Goal: Task Accomplishment & Management: Complete application form

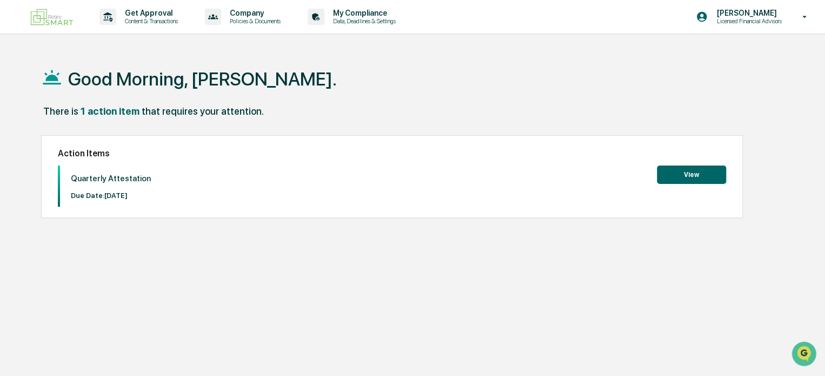
click at [687, 176] on button "View" at bounding box center [691, 174] width 69 height 18
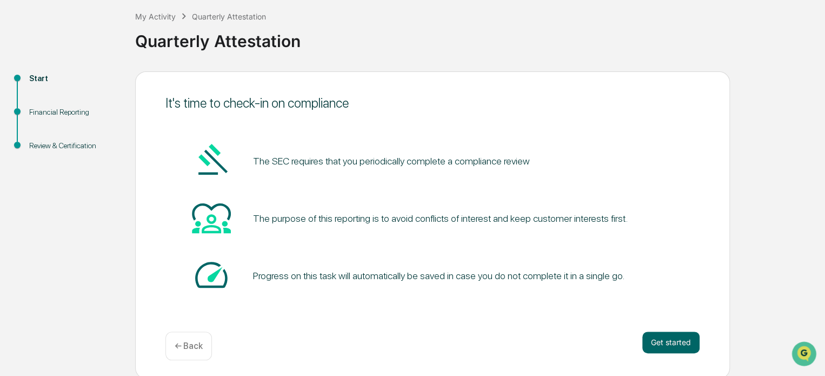
scroll to position [59, 0]
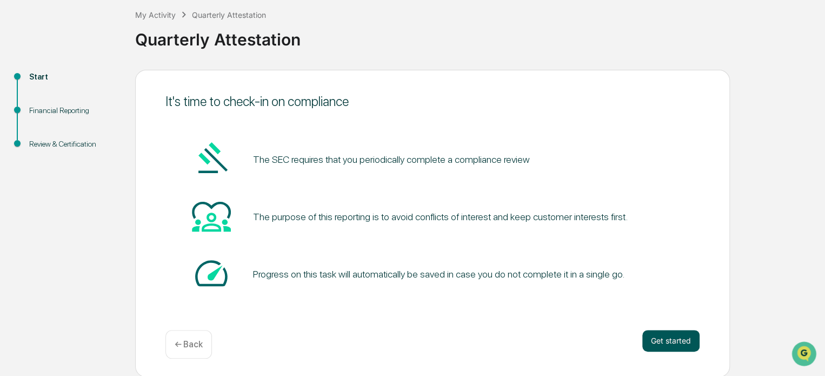
click at [676, 342] on button "Get started" at bounding box center [670, 341] width 57 height 22
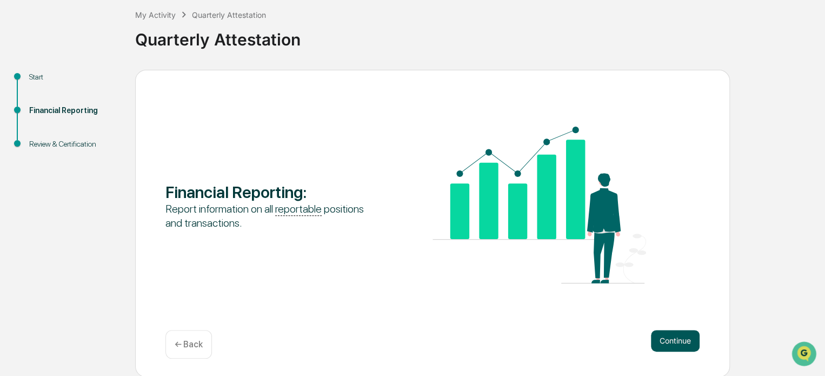
click at [677, 347] on button "Continue" at bounding box center [675, 341] width 49 height 22
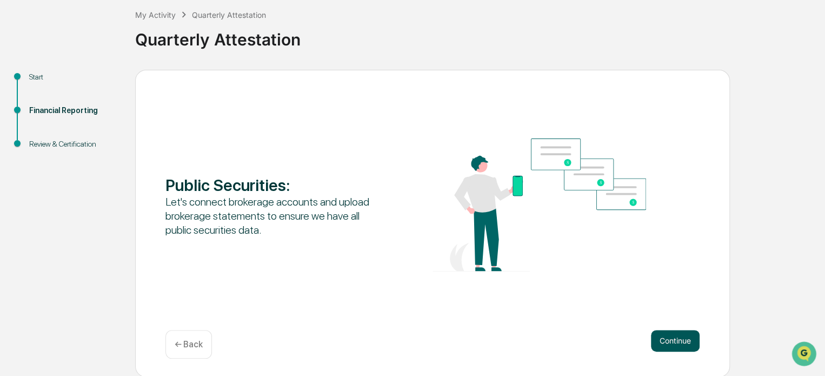
click at [692, 339] on button "Continue" at bounding box center [675, 341] width 49 height 22
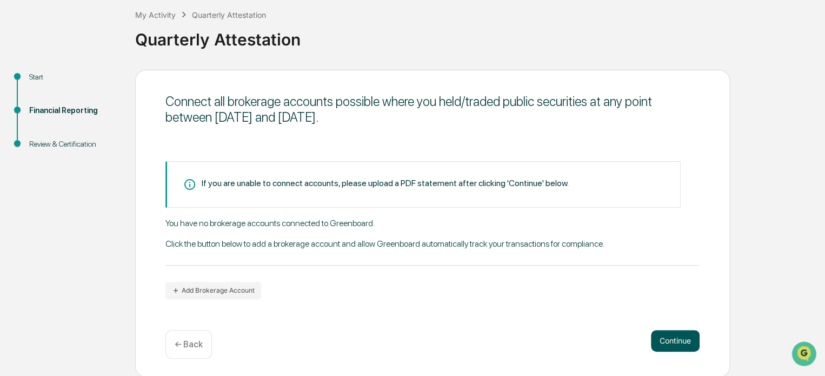
click at [659, 331] on button "Continue" at bounding box center [675, 341] width 49 height 22
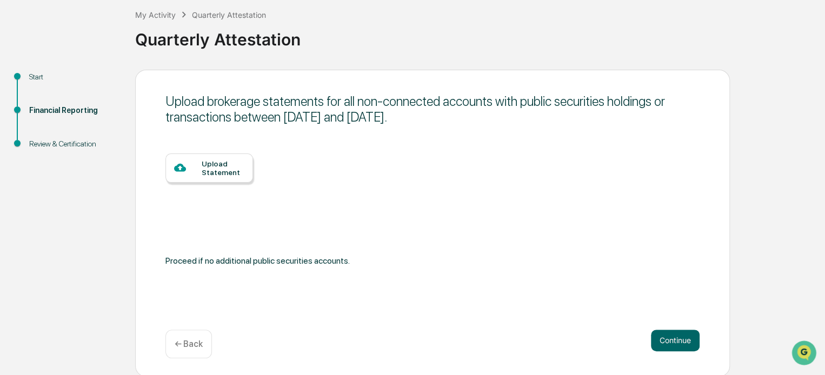
click at [415, 168] on div "Upload Statement" at bounding box center [432, 203] width 534 height 99
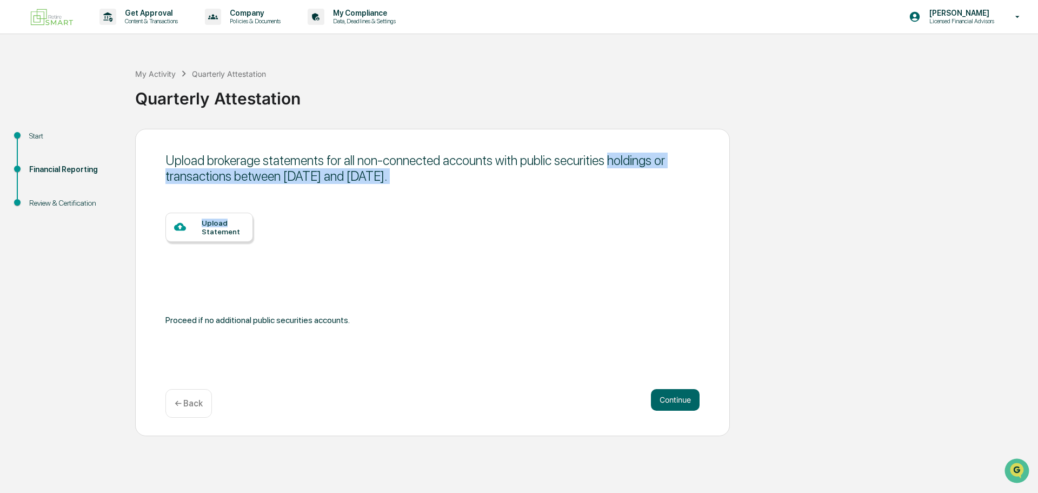
drag, startPoint x: 519, startPoint y: 227, endPoint x: 747, endPoint y: 110, distance: 256.1
click at [721, 117] on div "My Activity Quarterly Attestation Quarterly Attestation Start Financial Reporti…" at bounding box center [519, 243] width 1038 height 384
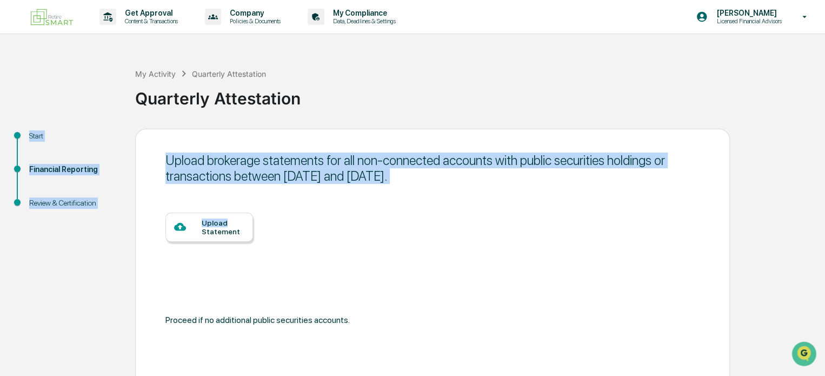
scroll to position [59, 0]
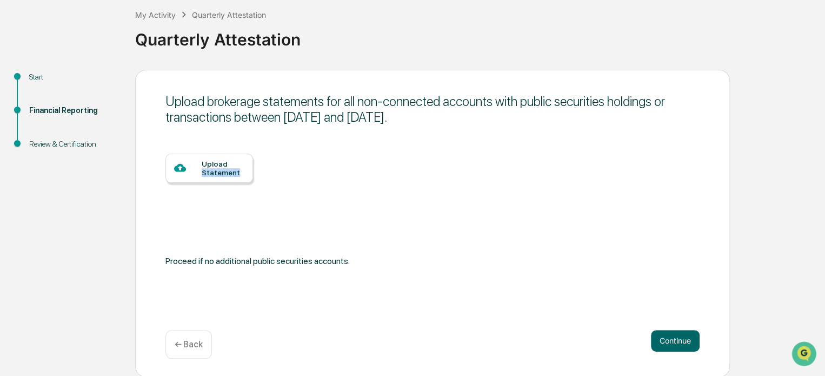
drag, startPoint x: 415, startPoint y: 168, endPoint x: 564, endPoint y: 44, distance: 194.3
click at [506, 93] on div "Upload brokerage statements for all non-connected accounts with public securiti…" at bounding box center [432, 223] width 595 height 307
drag, startPoint x: 567, startPoint y: 52, endPoint x: 613, endPoint y: 53, distance: 46.0
click at [577, 55] on div "My Activity Quarterly Attestation Quarterly Attestation" at bounding box center [477, 30] width 685 height 77
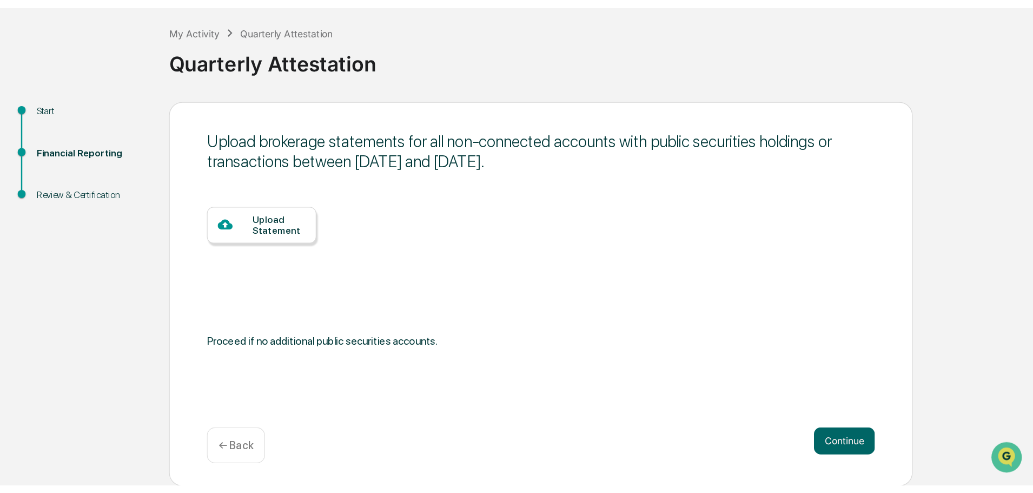
scroll to position [0, 0]
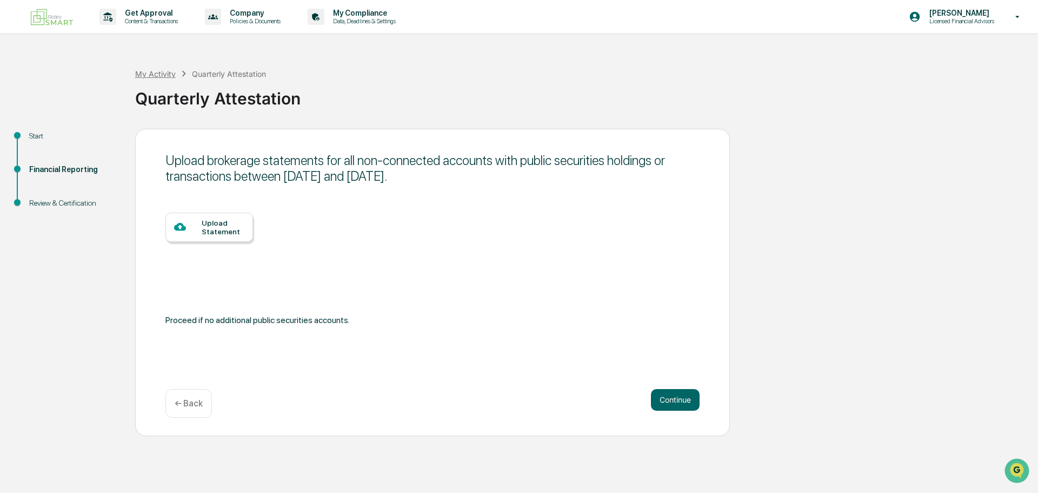
click at [155, 74] on div "My Activity" at bounding box center [155, 73] width 41 height 9
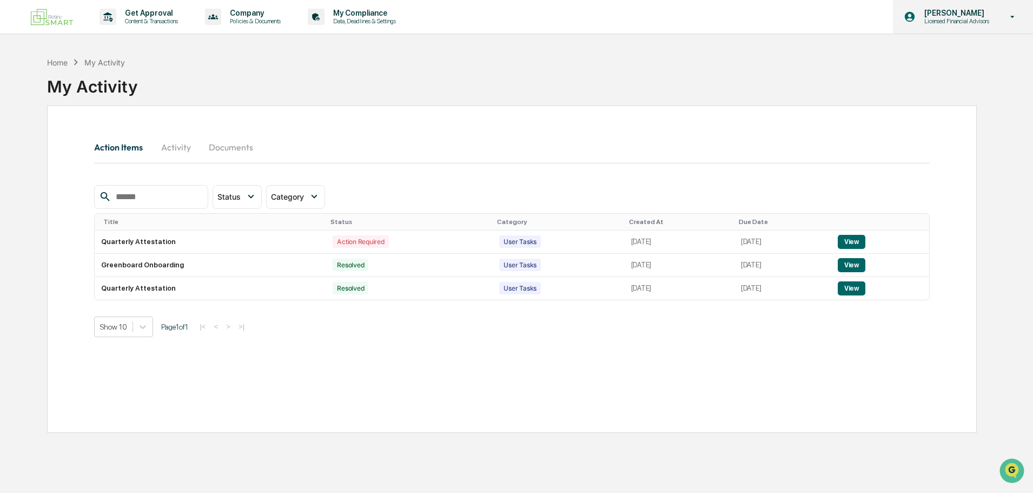
click at [825, 21] on p "Licensed Financial Advisors" at bounding box center [954, 21] width 79 height 8
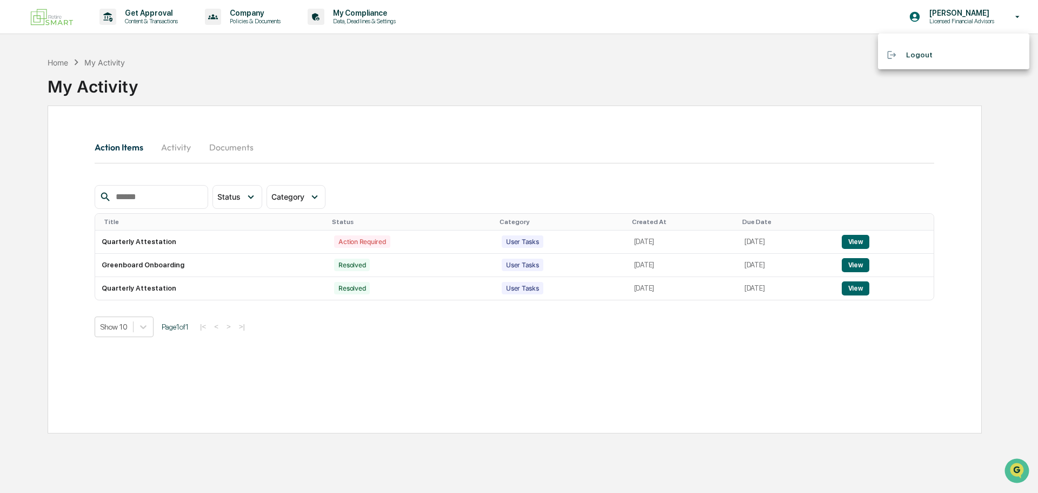
click at [650, 83] on div at bounding box center [519, 246] width 1038 height 493
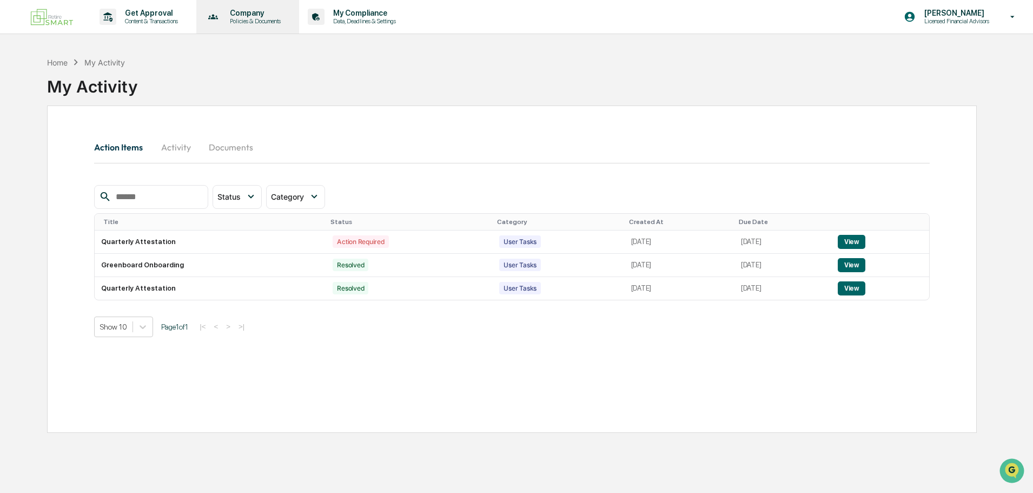
click at [248, 19] on p "Policies & Documents" at bounding box center [253, 21] width 65 height 8
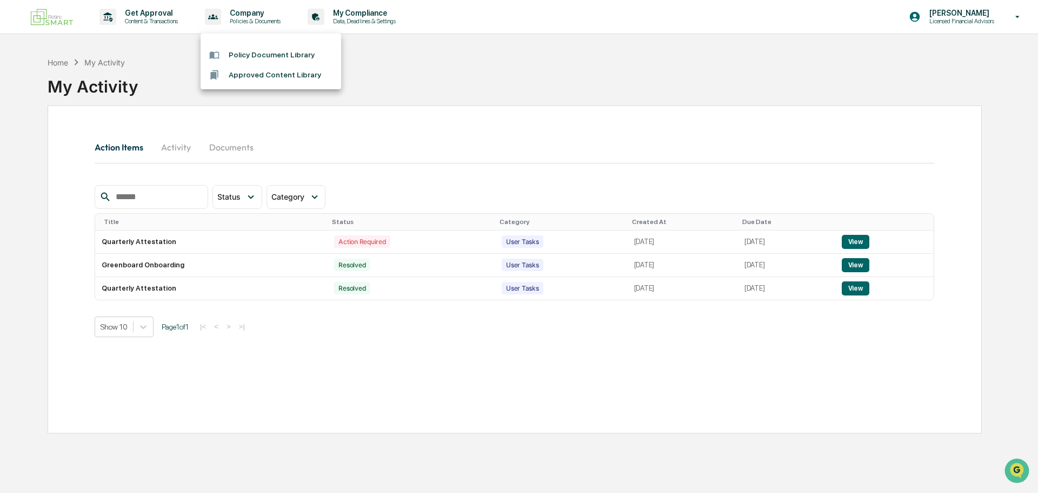
click at [165, 15] on div at bounding box center [519, 246] width 1038 height 493
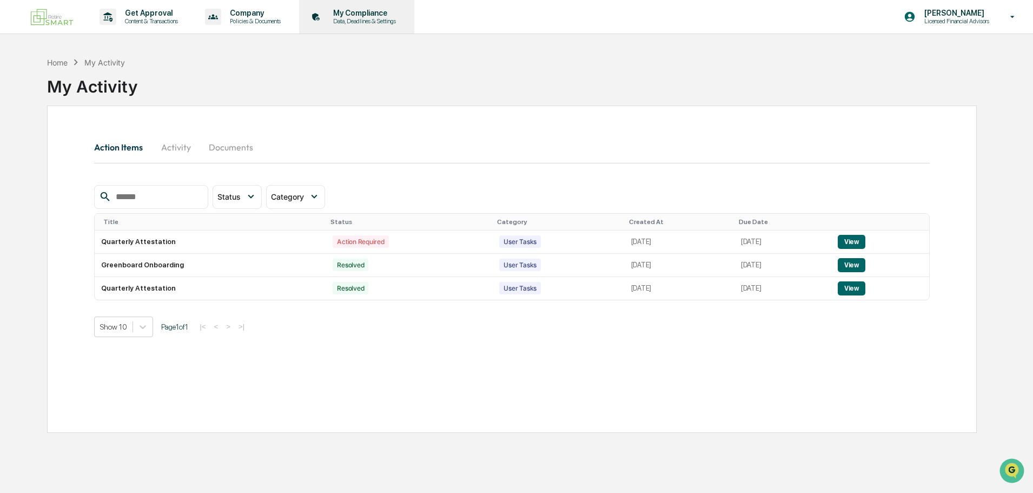
click at [356, 10] on p "My Compliance" at bounding box center [362, 13] width 77 height 9
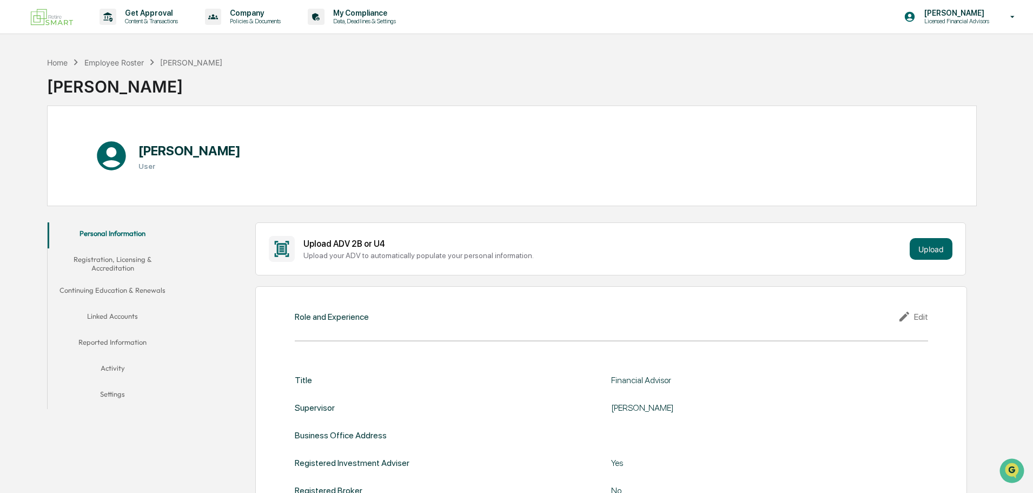
click at [119, 317] on button "Linked Accounts" at bounding box center [113, 318] width 130 height 26
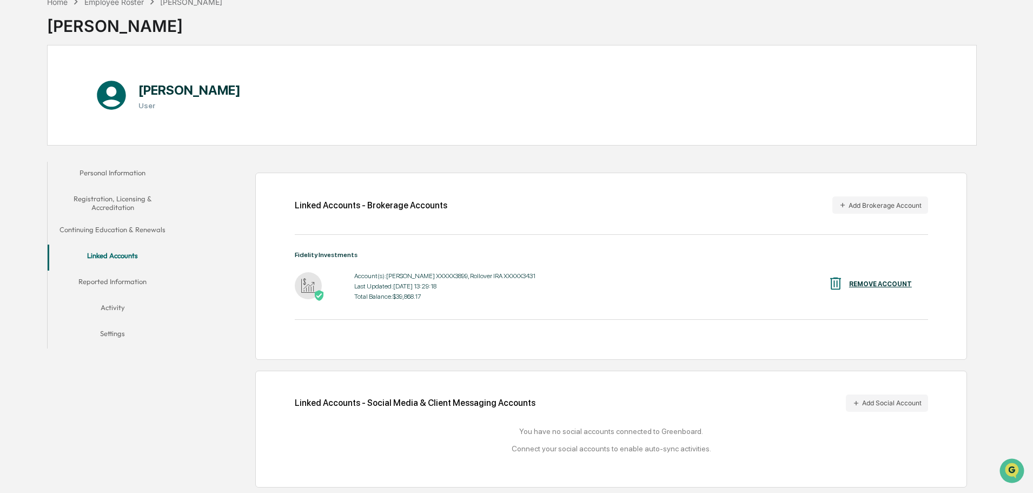
scroll to position [6, 0]
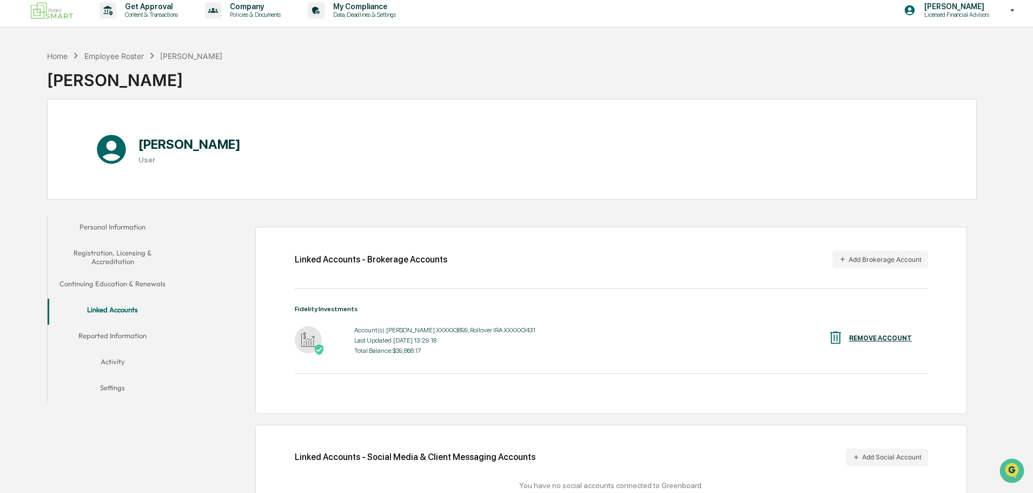
click at [119, 229] on button "Personal Information" at bounding box center [113, 229] width 130 height 26
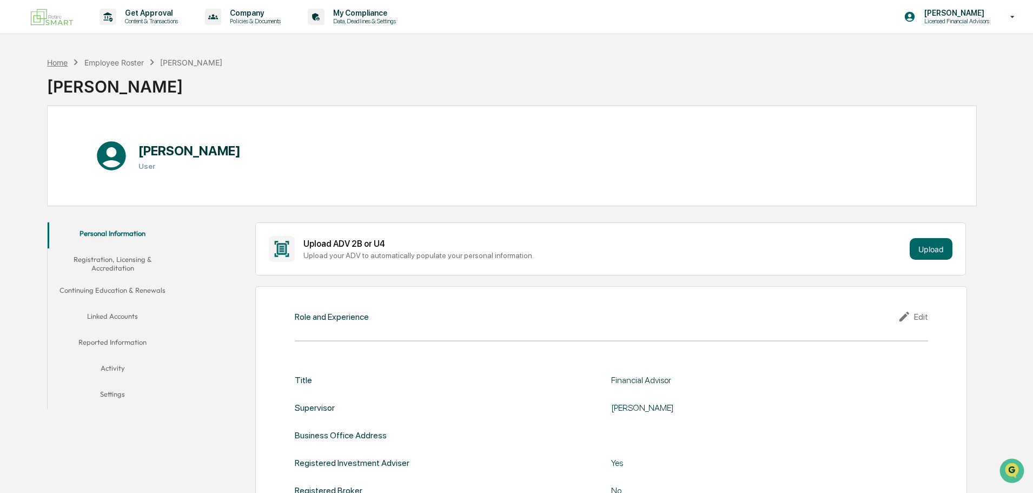
click at [62, 65] on div "Home" at bounding box center [57, 62] width 21 height 9
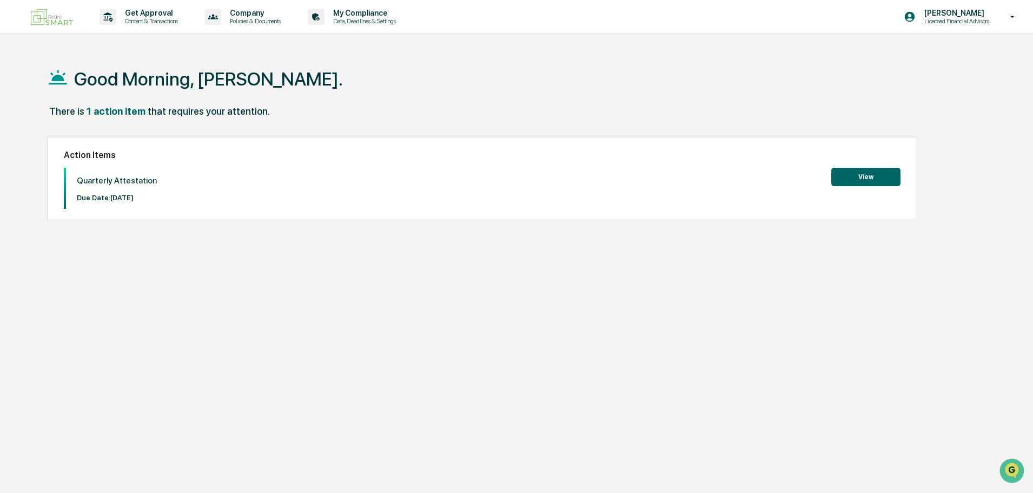
click at [825, 172] on button "View" at bounding box center [865, 177] width 69 height 18
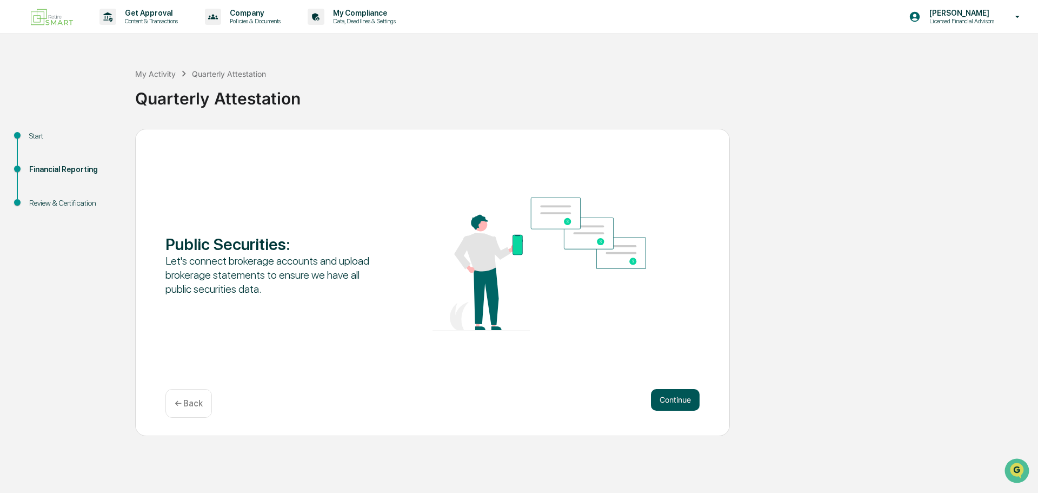
click at [674, 375] on button "Continue" at bounding box center [675, 400] width 49 height 22
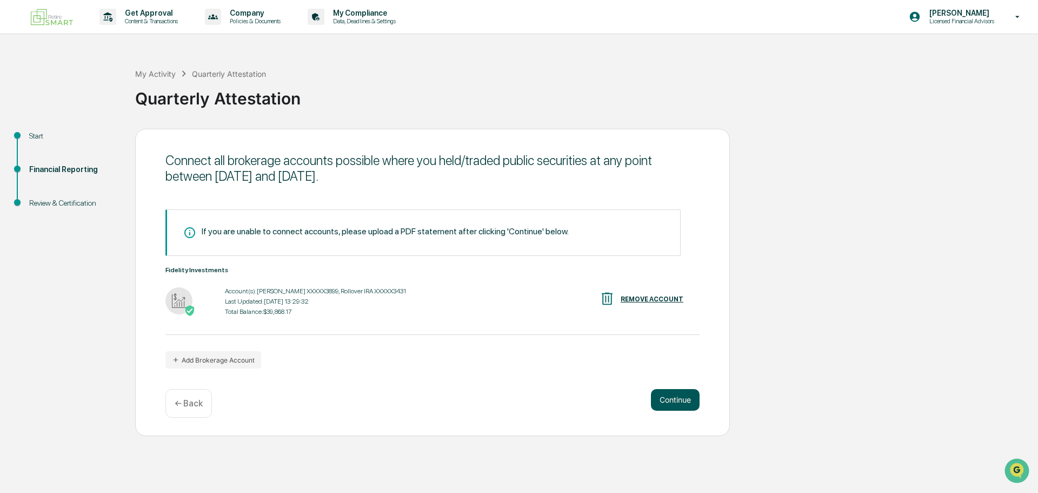
click at [665, 375] on button "Continue" at bounding box center [675, 400] width 49 height 22
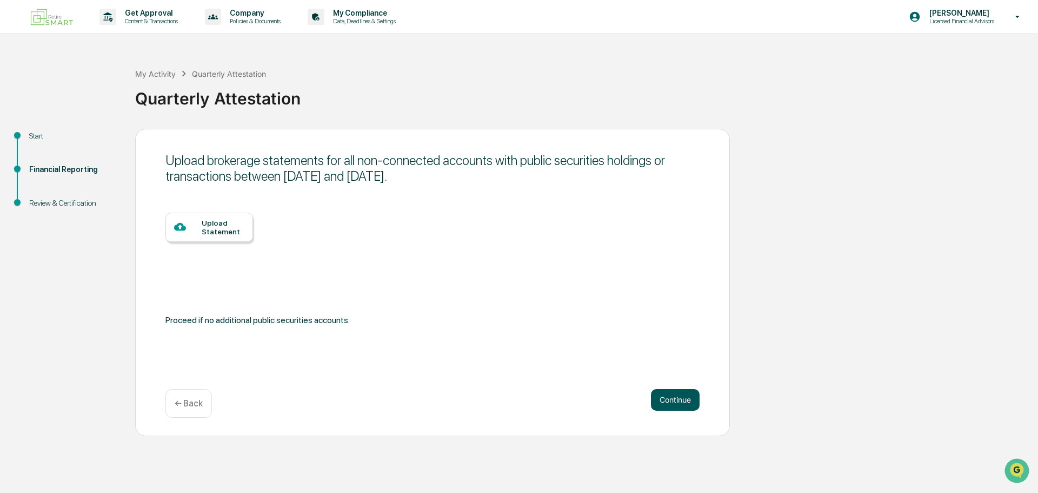
click at [663, 375] on button "Continue" at bounding box center [675, 400] width 49 height 22
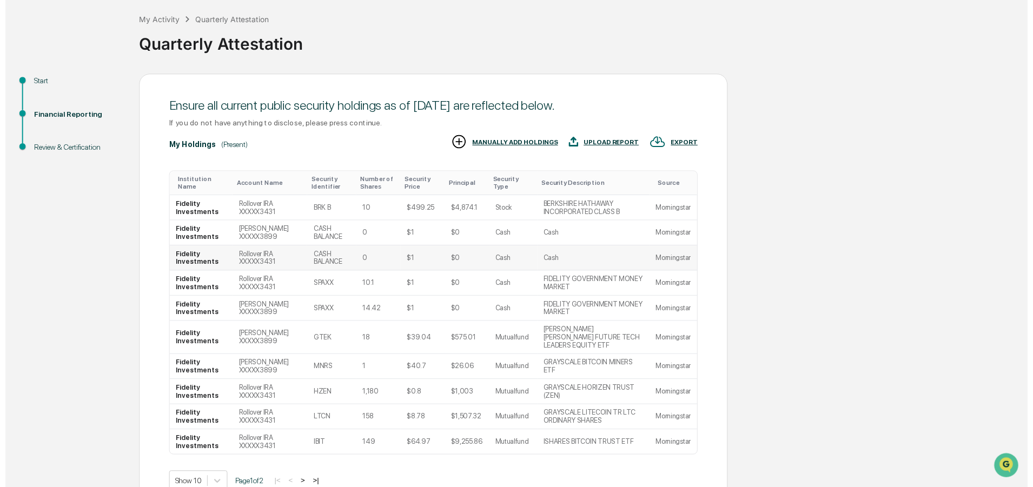
scroll to position [107, 0]
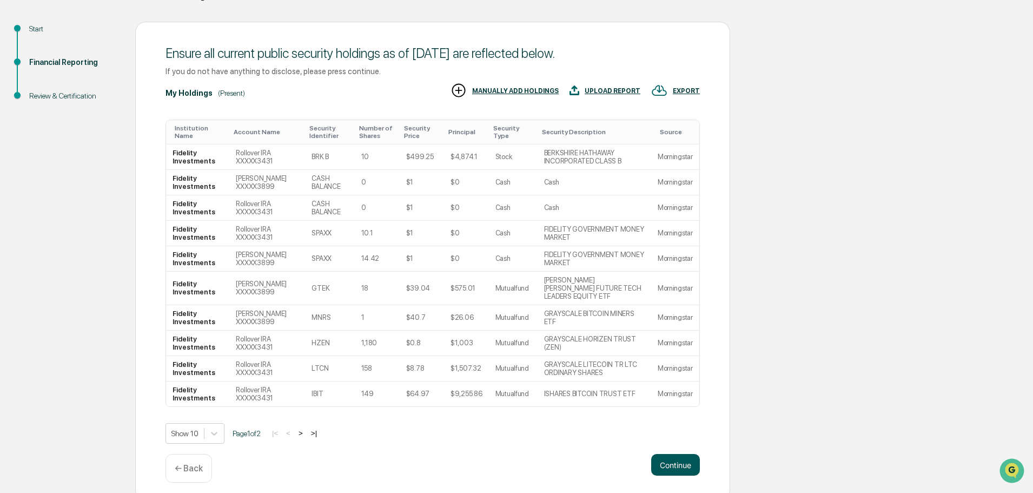
click at [674, 375] on button "Continue" at bounding box center [675, 465] width 49 height 22
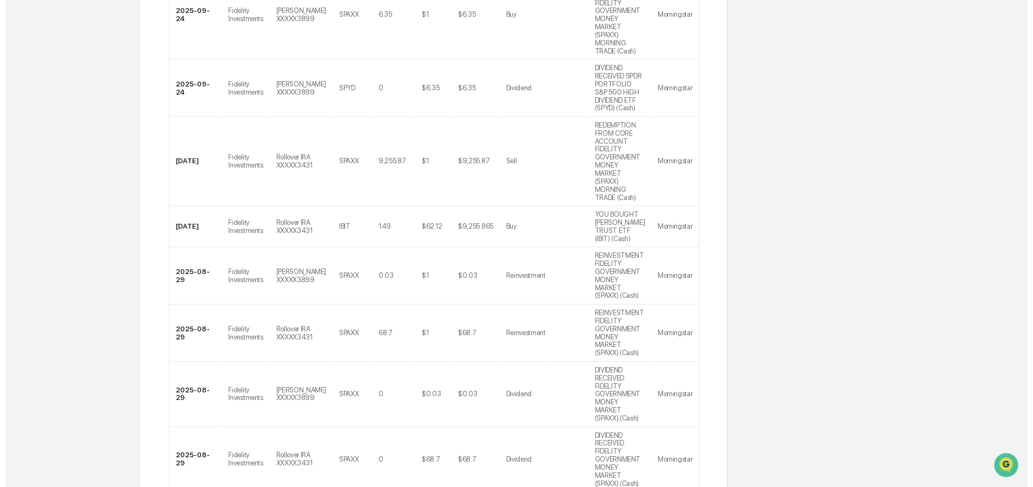
scroll to position [375, 0]
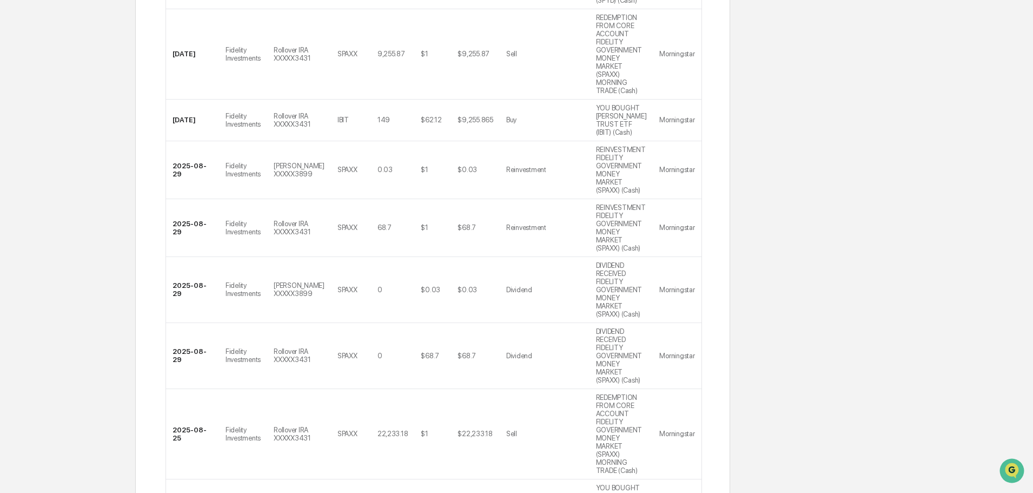
drag, startPoint x: 676, startPoint y: 453, endPoint x: 673, endPoint y: 441, distance: 12.2
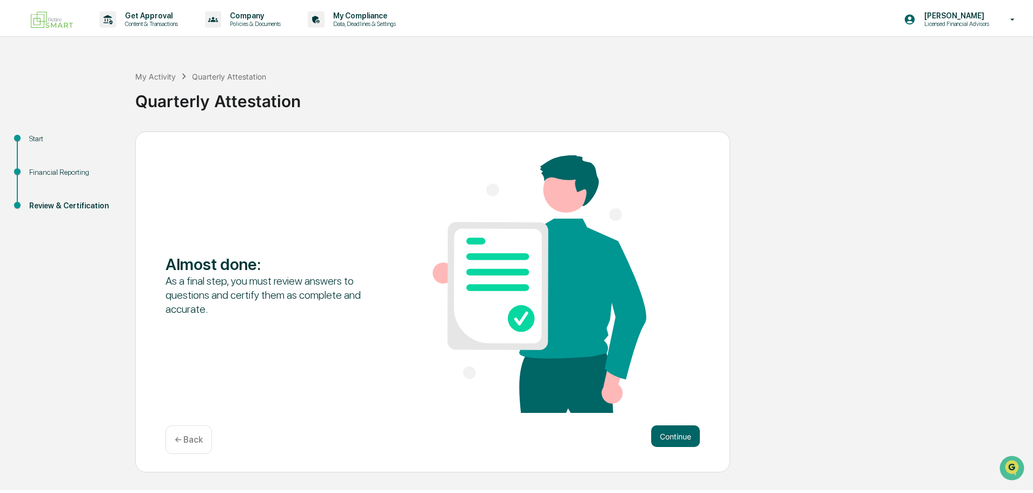
scroll to position [0, 0]
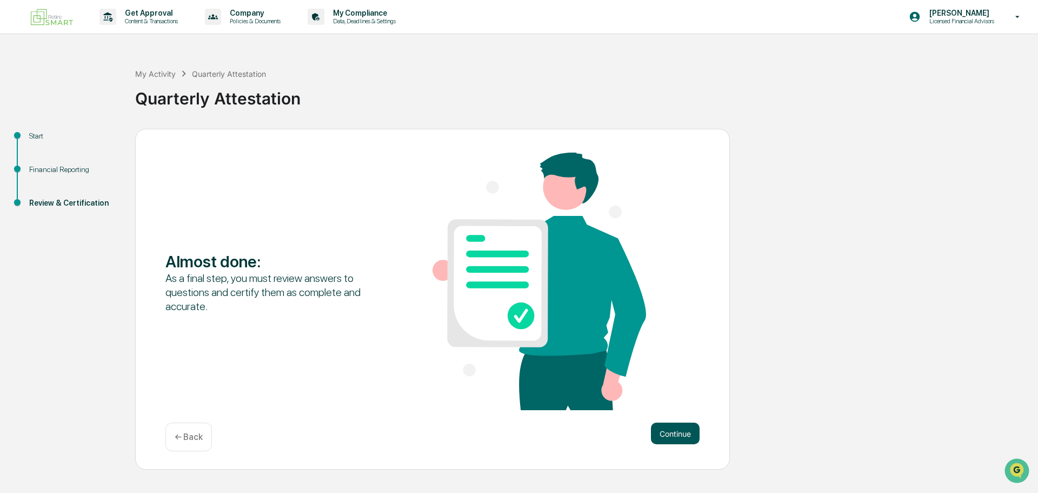
click at [688, 375] on button "Continue" at bounding box center [675, 433] width 49 height 22
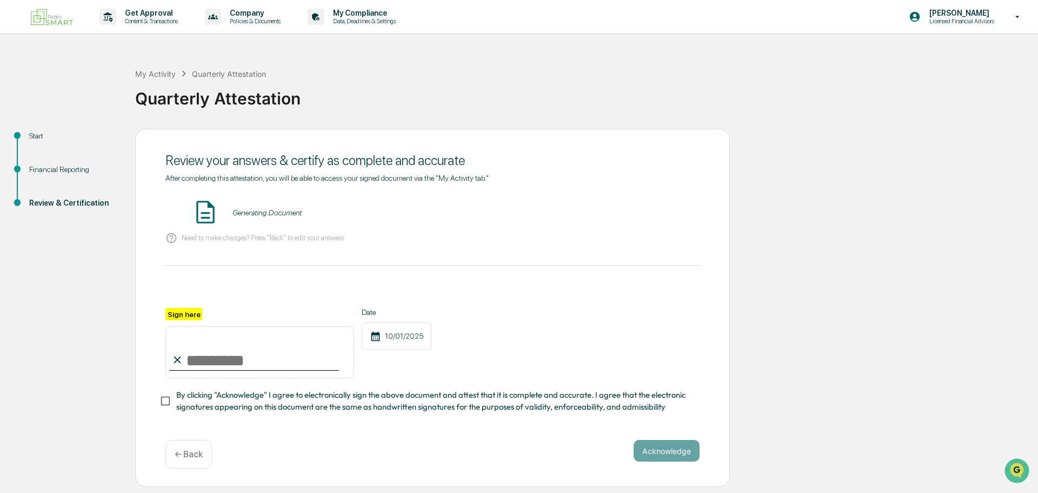
click at [208, 361] on input "Sign here" at bounding box center [259, 352] width 189 height 52
type input "**********"
click at [644, 375] on button "Acknowledge" at bounding box center [667, 451] width 66 height 22
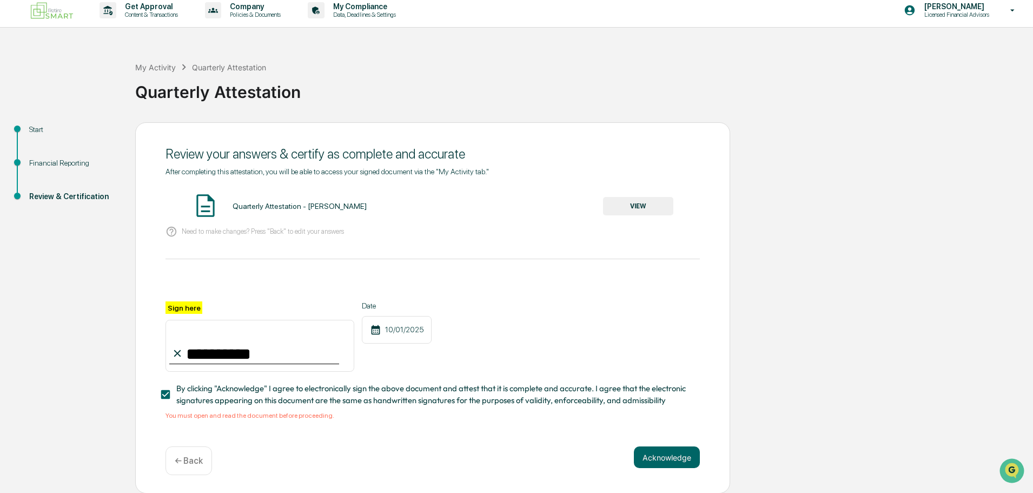
scroll to position [10, 0]
drag, startPoint x: 657, startPoint y: 454, endPoint x: 722, endPoint y: 379, distance: 99.3
click at [658, 375] on button "Acknowledge" at bounding box center [667, 457] width 66 height 22
click at [642, 201] on button "VIEW" at bounding box center [638, 205] width 70 height 18
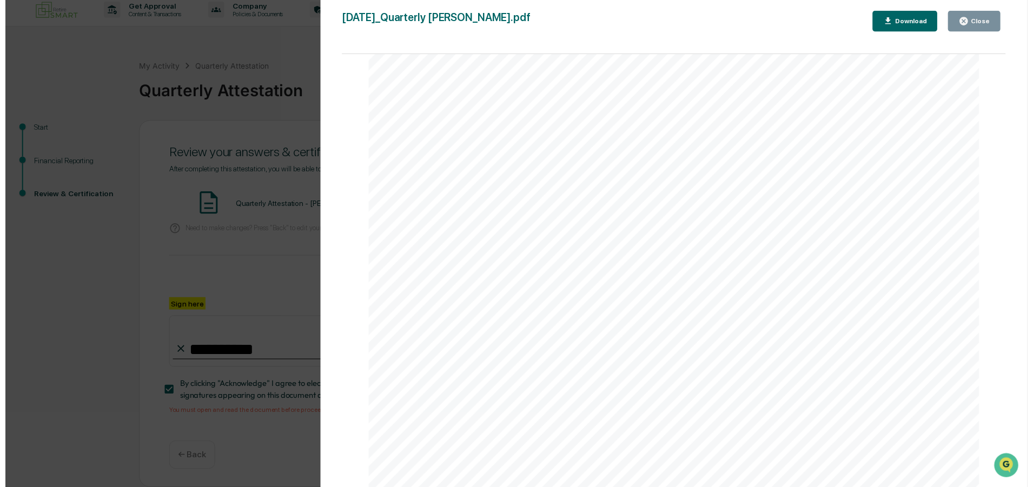
scroll to position [0, 0]
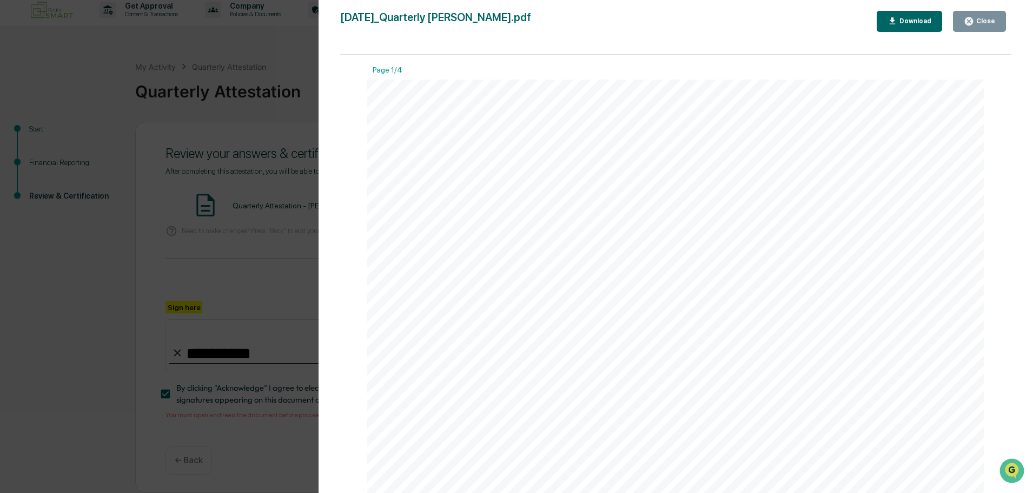
click at [825, 15] on button "Close" at bounding box center [979, 21] width 53 height 21
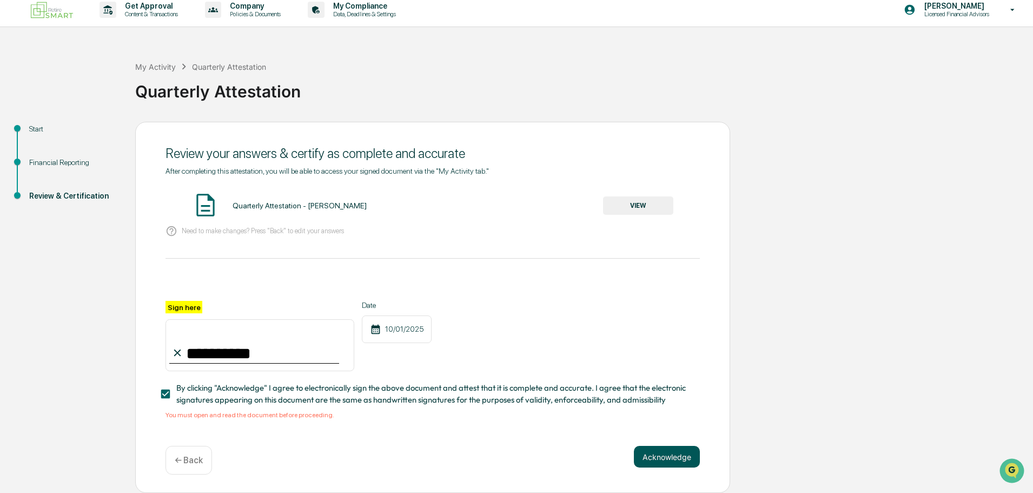
click at [666, 375] on button "Acknowledge" at bounding box center [667, 457] width 66 height 22
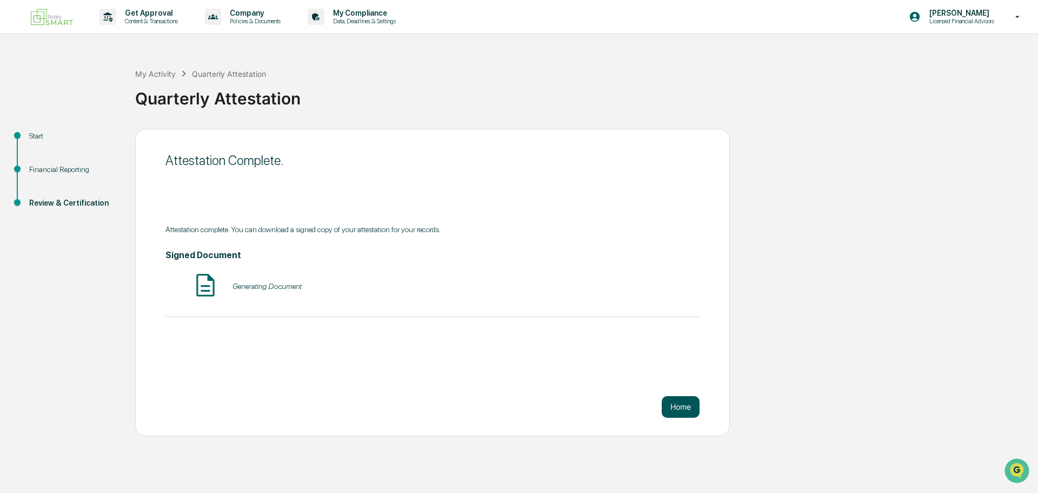
click at [672, 375] on button "Home" at bounding box center [681, 407] width 38 height 22
